Goal: Information Seeking & Learning: Learn about a topic

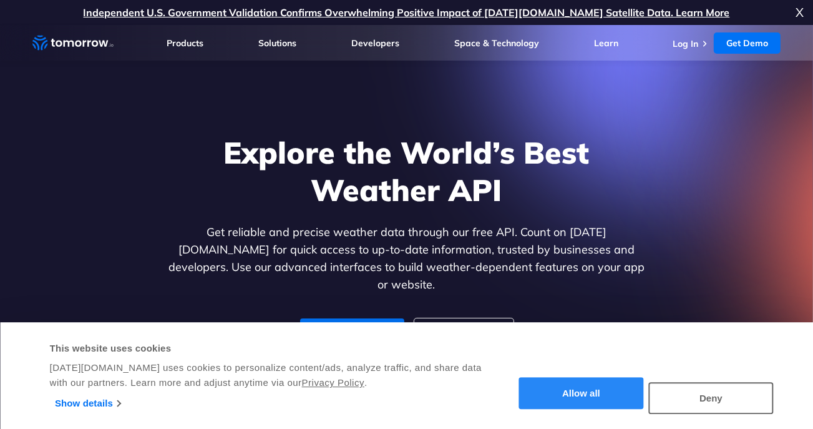
click at [587, 395] on button "Allow all" at bounding box center [581, 394] width 125 height 32
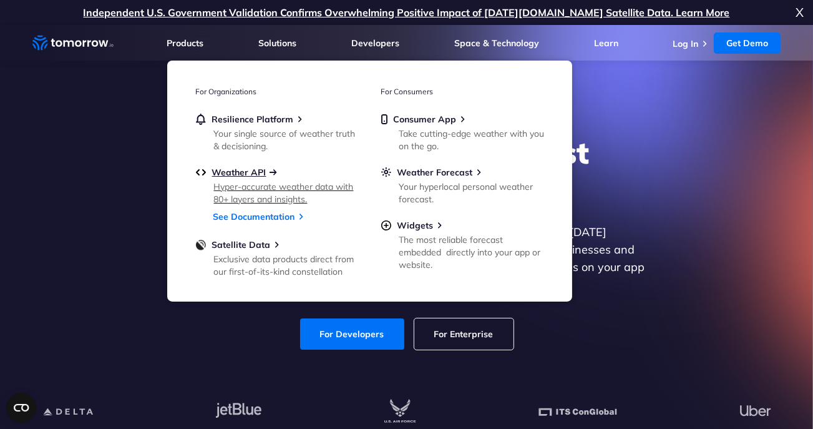
click at [235, 168] on span "Weather API" at bounding box center [239, 172] width 54 height 11
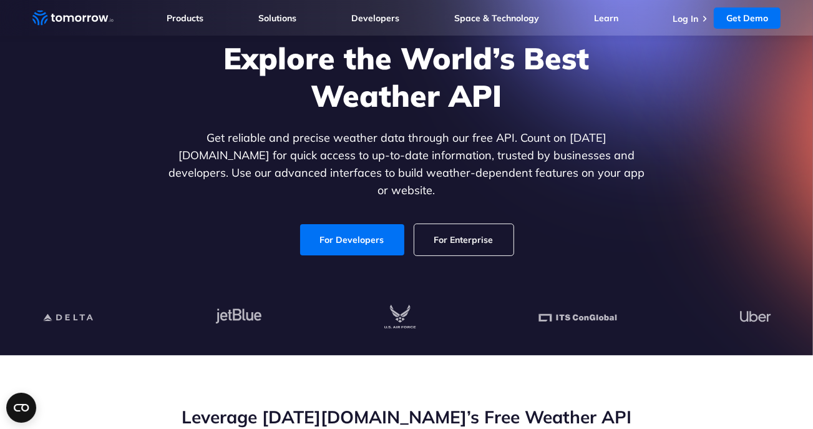
scroll to position [95, 0]
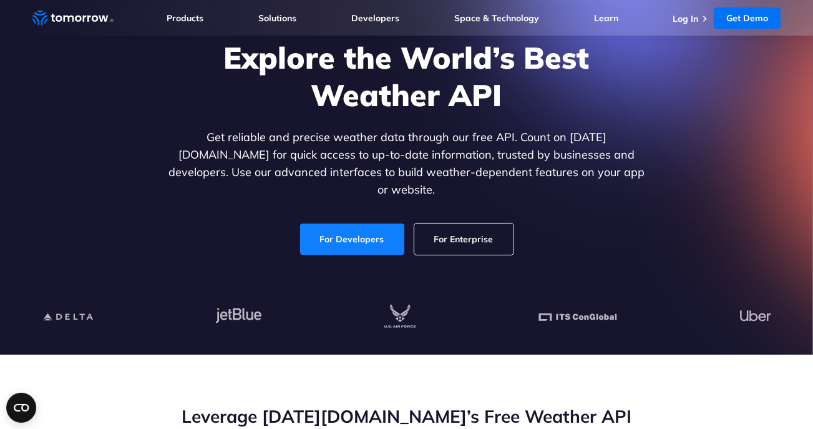
click at [369, 234] on link "For Developers" at bounding box center [352, 238] width 104 height 31
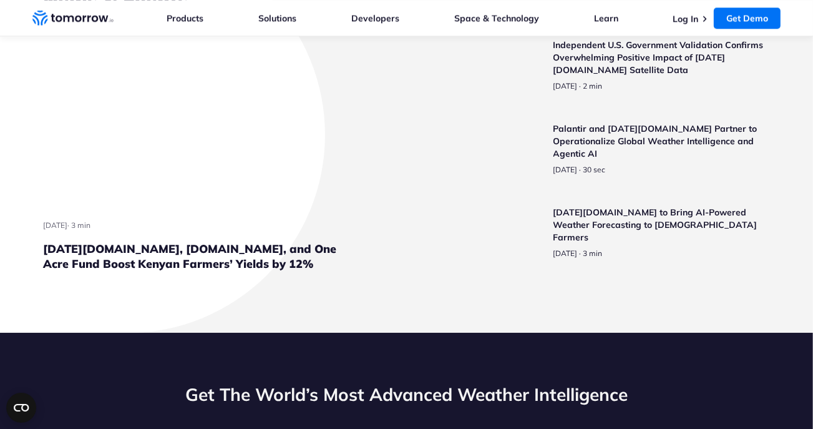
scroll to position [2926, 0]
